Goal: Find specific fact: Find contact information

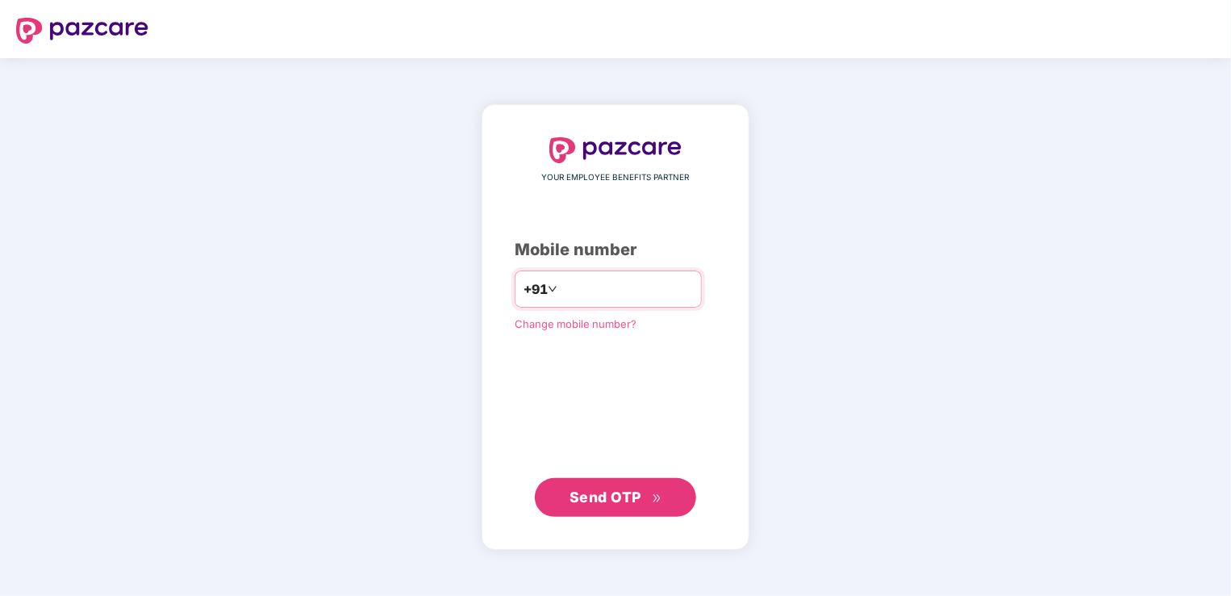
click at [616, 288] on input "number" at bounding box center [627, 289] width 132 height 26
type input "**********"
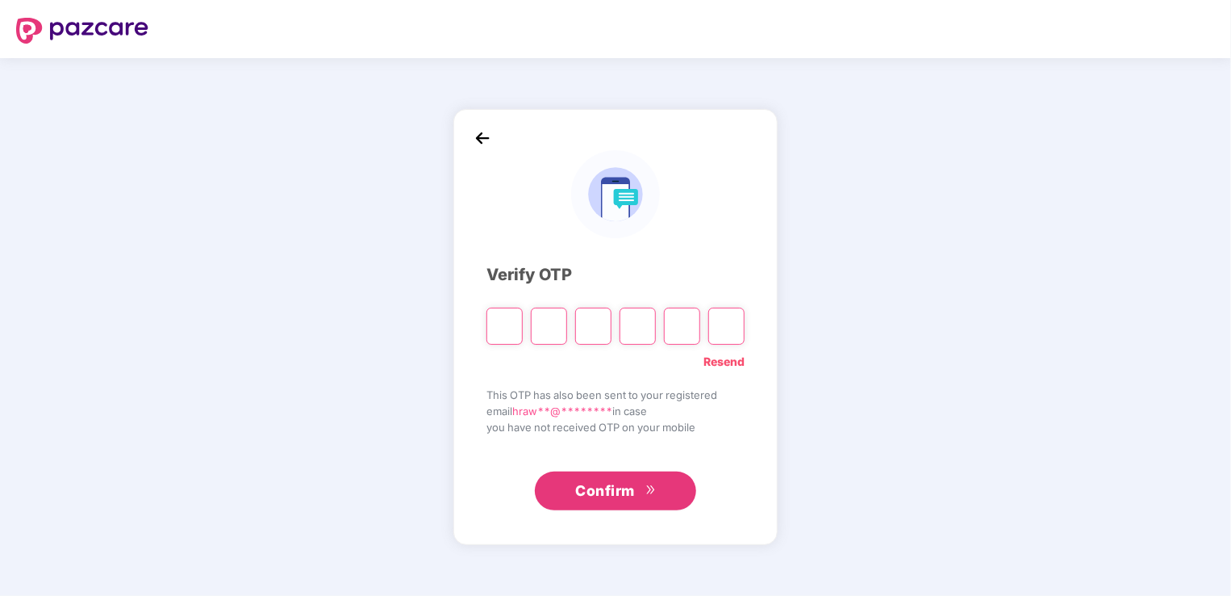
type input "*"
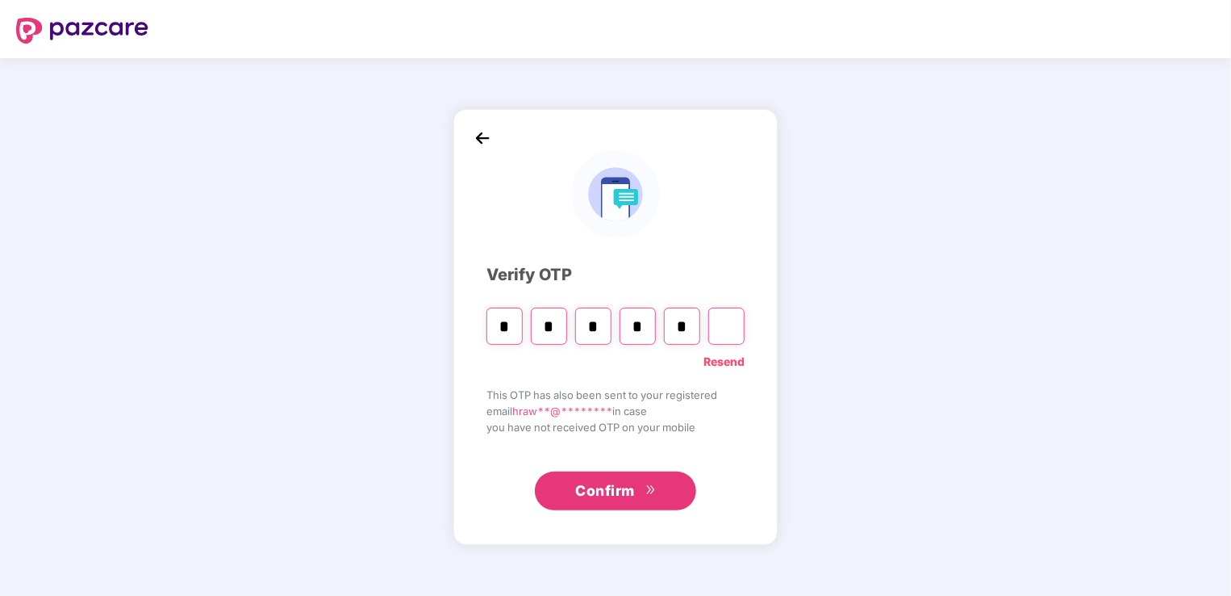
type input "*"
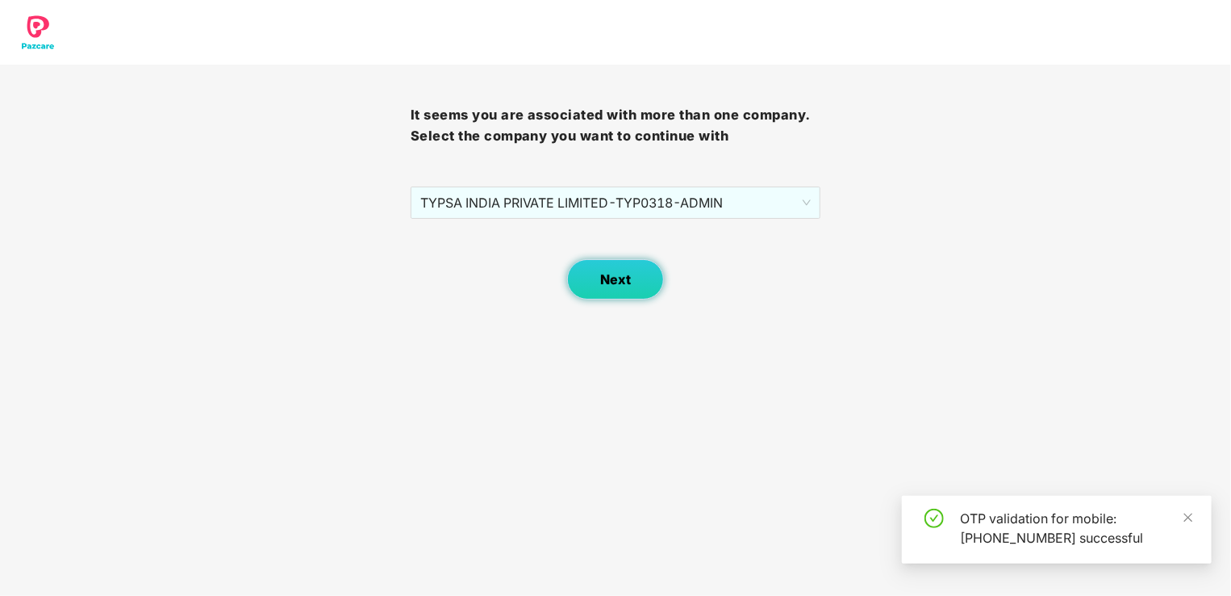
click at [634, 266] on button "Next" at bounding box center [615, 279] width 97 height 40
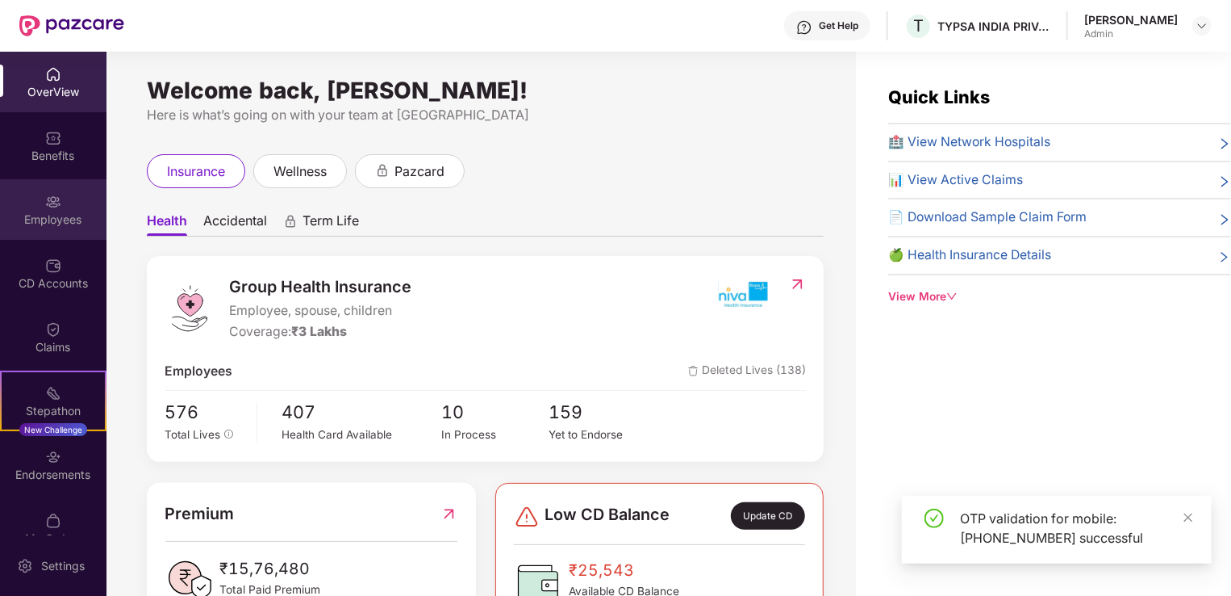
click at [60, 218] on div "Employees" at bounding box center [53, 219] width 107 height 16
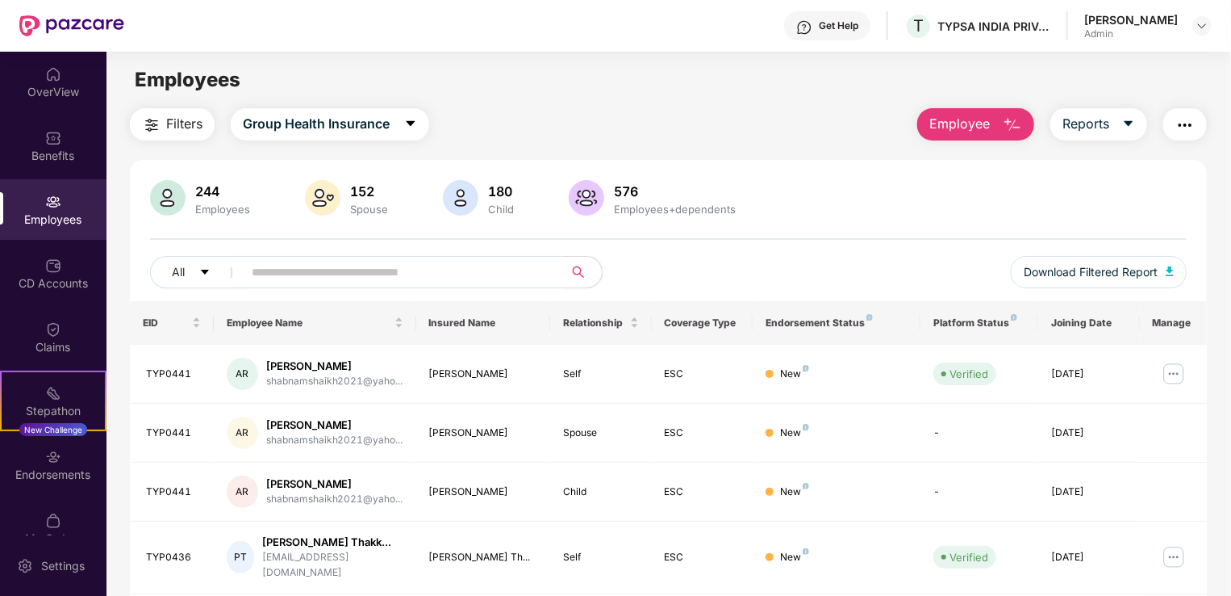
click at [324, 277] on input "text" at bounding box center [397, 272] width 290 height 24
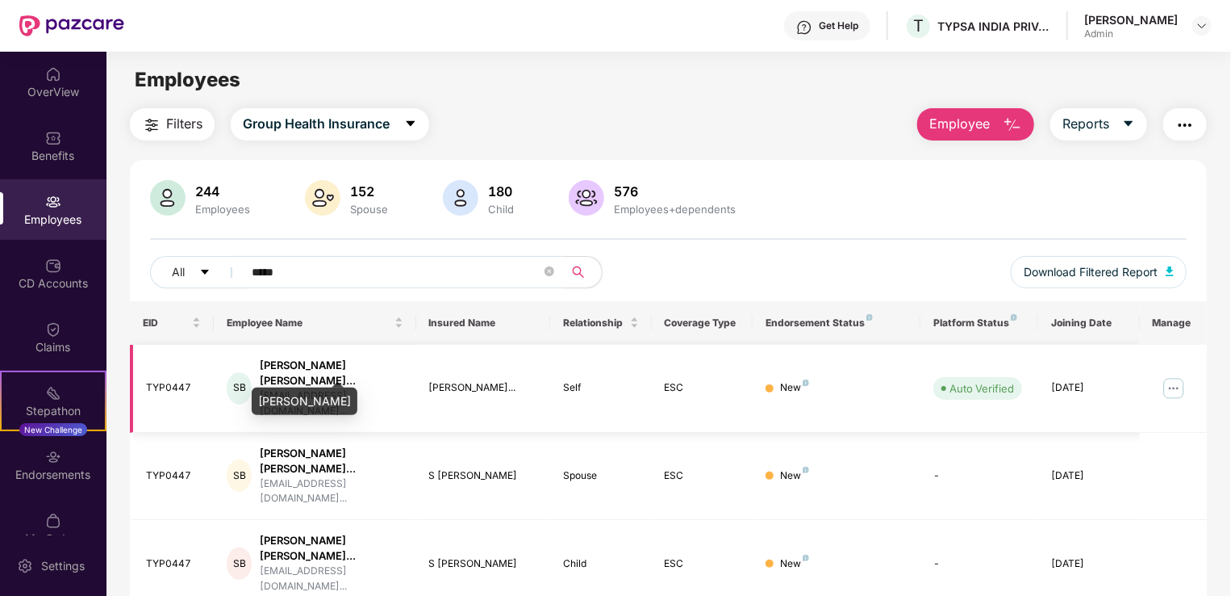
type input "*****"
drag, startPoint x: 268, startPoint y: 363, endPoint x: 395, endPoint y: 366, distance: 126.7
click at [395, 366] on div "[PERSON_NAME] [PERSON_NAME]... [EMAIL_ADDRESS][DOMAIN_NAME]..." at bounding box center [315, 387] width 176 height 61
copy div "[PERSON_NAME] [PERSON_NAME]..."
